Goal: Check status: Check status

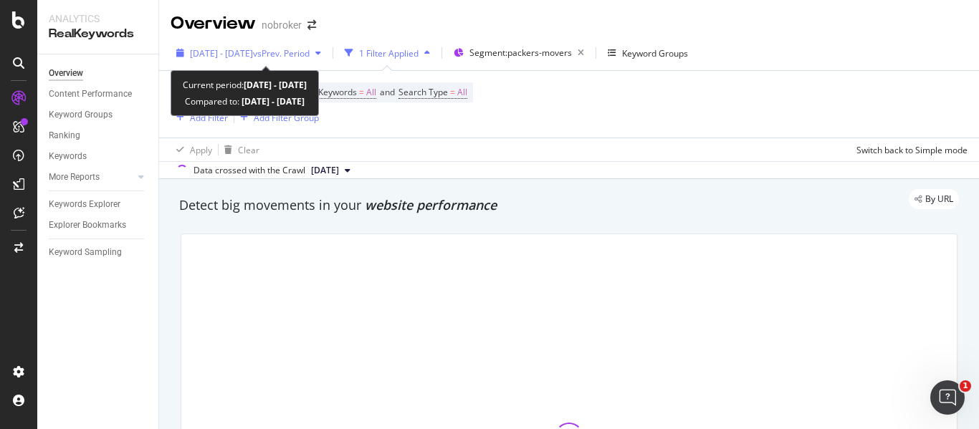
click at [309, 53] on span "vs Prev. Period" at bounding box center [281, 53] width 57 height 12
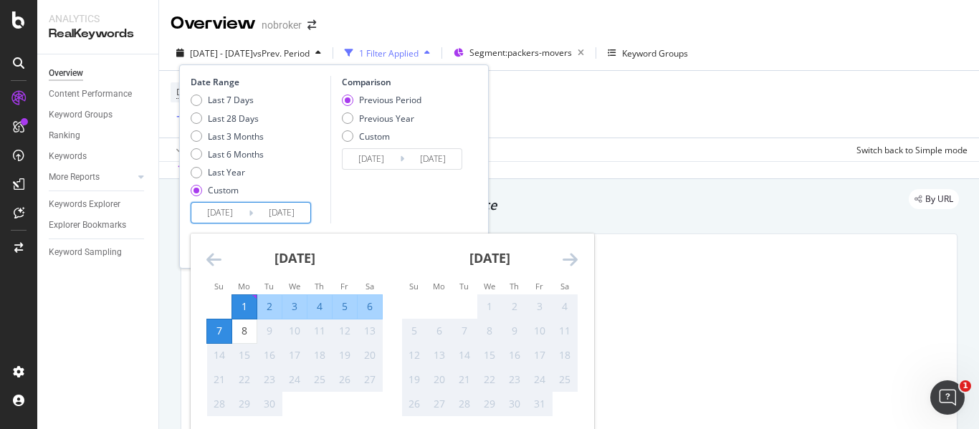
click at [304, 213] on input "[DATE]" at bounding box center [281, 213] width 57 height 20
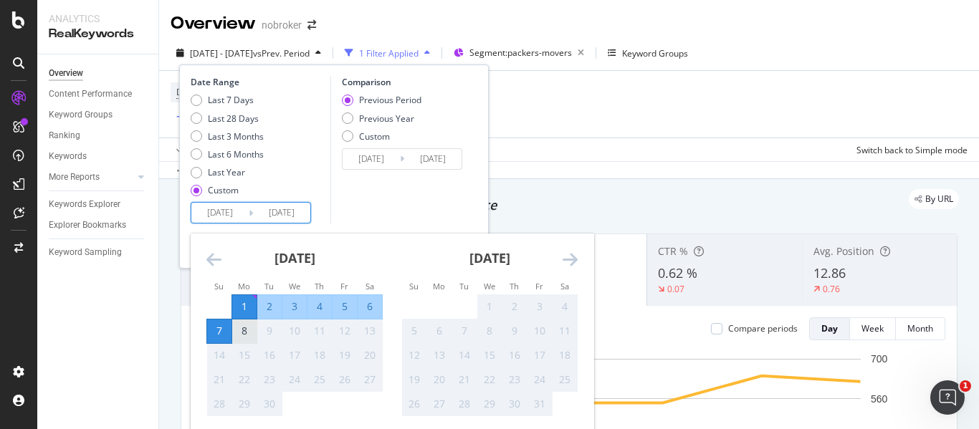
click at [249, 325] on div "8" at bounding box center [244, 331] width 24 height 14
type input "[DATE]"
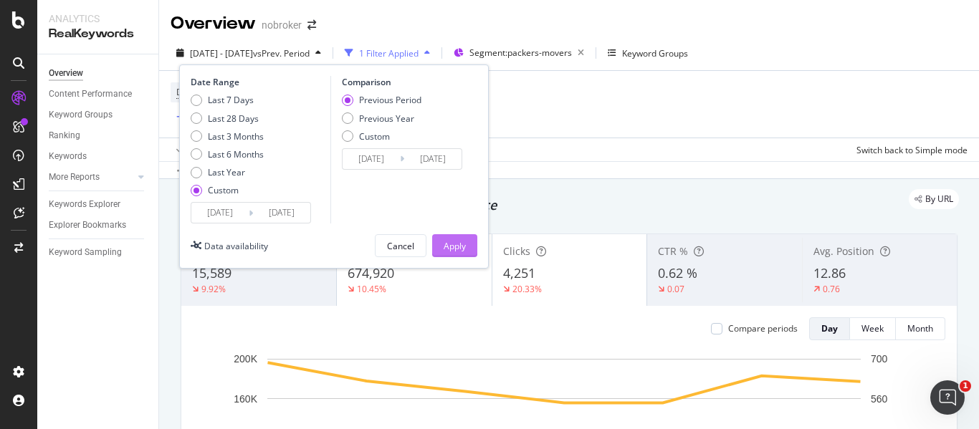
click at [460, 244] on div "Apply" at bounding box center [454, 246] width 22 height 12
